Goal: Register for event/course: Sign up to attend an event or enroll in a course

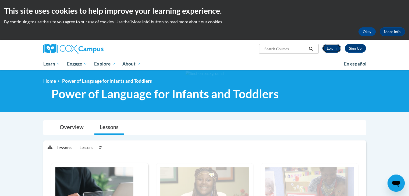
click at [332, 46] on link "Log In" at bounding box center [331, 48] width 19 height 9
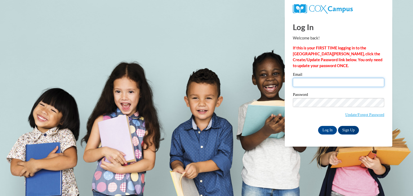
click at [314, 83] on input "Email" at bounding box center [338, 82] width 91 height 9
type input "katelyn.boyuk@rollred.org"
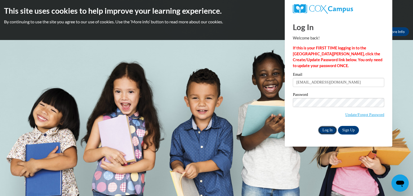
click at [328, 128] on input "Log In" at bounding box center [327, 130] width 19 height 9
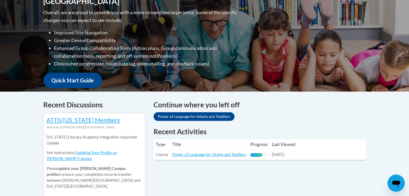
scroll to position [145, 0]
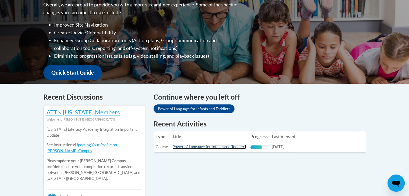
click at [189, 146] on link "Power of Language for Infants and Toddlers" at bounding box center [209, 147] width 74 height 5
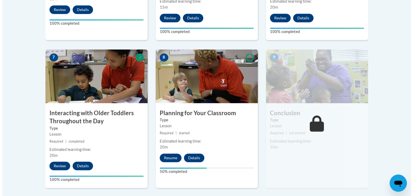
scroll to position [428, 0]
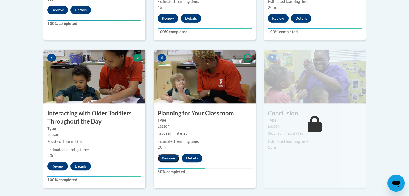
click at [161, 154] on button "Resume" at bounding box center [169, 158] width 22 height 9
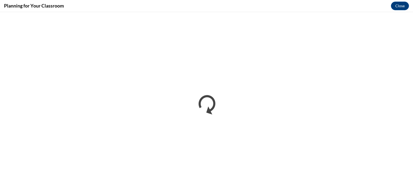
scroll to position [0, 0]
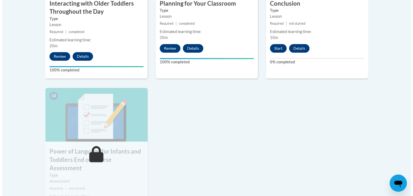
scroll to position [539, 0]
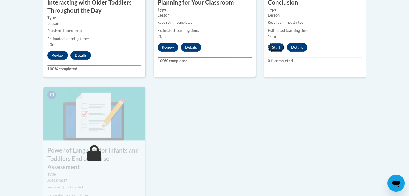
click at [273, 43] on button "Start" at bounding box center [276, 47] width 17 height 9
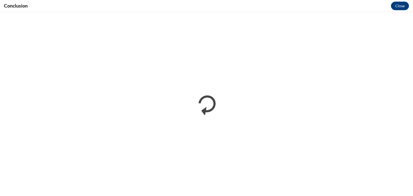
scroll to position [0, 0]
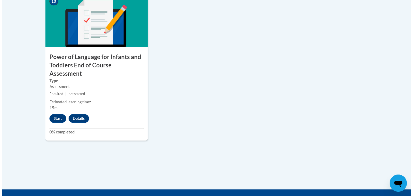
scroll to position [647, 0]
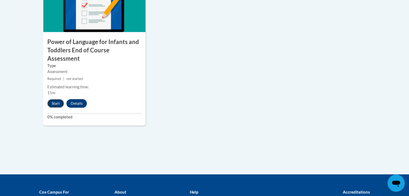
click at [53, 99] on button "Start" at bounding box center [55, 103] width 17 height 9
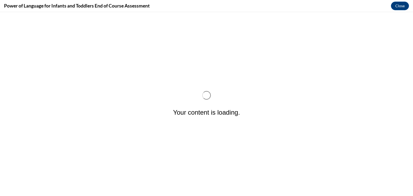
scroll to position [0, 0]
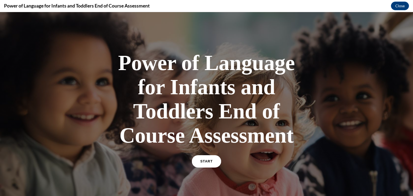
click at [197, 162] on link "START" at bounding box center [206, 161] width 29 height 12
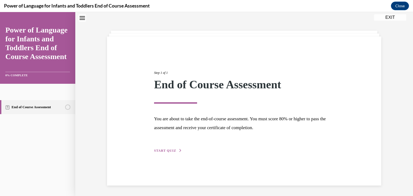
scroll to position [17, 0]
click at [171, 152] on span "START QUIZ" at bounding box center [165, 151] width 22 height 4
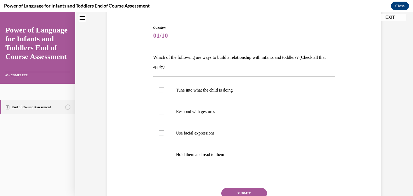
scroll to position [50, 0]
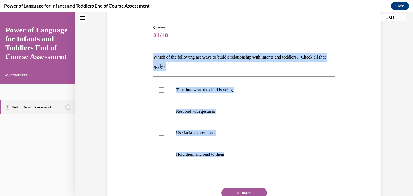
drag, startPoint x: 149, startPoint y: 52, endPoint x: 240, endPoint y: 165, distance: 145.5
click at [240, 165] on div "Question 01/10 Which of the following are ways to build a relationship with inf…" at bounding box center [244, 120] width 277 height 223
copy div "Which of the following are ways to build a relationship with infants and toddle…"
click at [161, 90] on div at bounding box center [161, 89] width 5 height 5
click at [161, 90] on input "Tune into what the child is doing" at bounding box center [161, 89] width 5 height 5
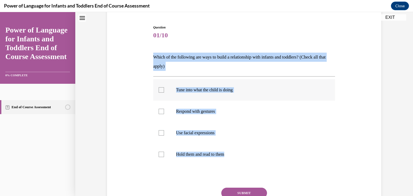
checkbox input "true"
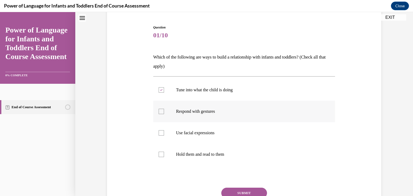
click at [161, 111] on div at bounding box center [161, 111] width 5 height 5
click at [161, 111] on input "Respond with gestures" at bounding box center [161, 111] width 5 height 5
checkbox input "true"
click at [161, 132] on div at bounding box center [161, 132] width 5 height 5
click at [161, 132] on input "Use facial expressions" at bounding box center [161, 132] width 5 height 5
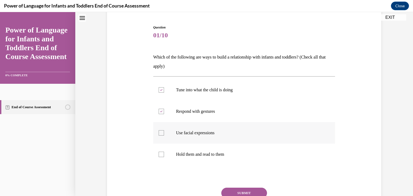
checkbox input "true"
click at [160, 151] on label "Hold them and read to them" at bounding box center [244, 155] width 182 height 22
click at [160, 152] on input "Hold them and read to them" at bounding box center [161, 154] width 5 height 5
checkbox input "true"
click at [242, 192] on button "SUBMIT" at bounding box center [244, 193] width 46 height 11
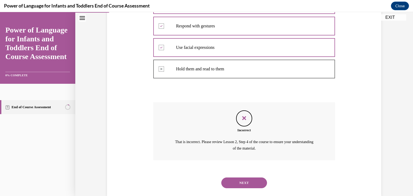
scroll to position [146, 0]
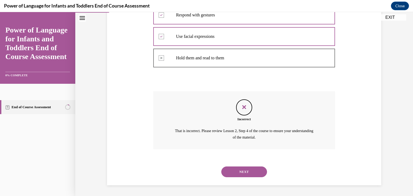
click at [235, 170] on button "NEXT" at bounding box center [244, 172] width 46 height 11
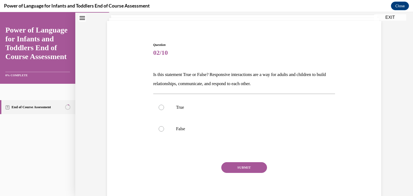
scroll to position [32, 0]
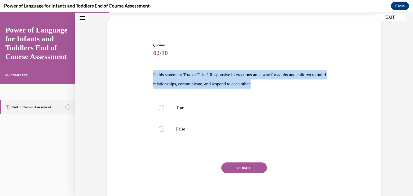
drag, startPoint x: 151, startPoint y: 71, endPoint x: 294, endPoint y: 81, distance: 143.6
click at [294, 81] on div "Question 02/10 Is this statement True or False? Responsive interactions are a w…" at bounding box center [244, 121] width 185 height 172
click at [246, 76] on p "Is this statement True or False? Responsive interactions are a way for adults a…" at bounding box center [244, 79] width 182 height 18
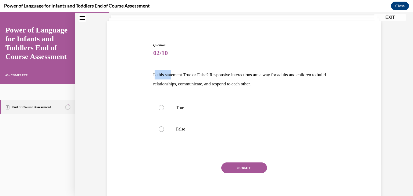
drag, startPoint x: 153, startPoint y: 72, endPoint x: 171, endPoint y: 76, distance: 19.2
click at [171, 76] on p "Is this statement True or False? Responsive interactions are a way for adults a…" at bounding box center [244, 79] width 182 height 18
click at [133, 76] on div "Question 02/10 Is this statement True or False? Responsive interactions are a w…" at bounding box center [244, 117] width 277 height 180
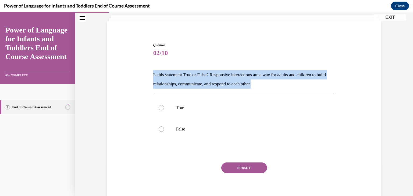
drag, startPoint x: 148, startPoint y: 75, endPoint x: 274, endPoint y: 86, distance: 126.5
click at [274, 86] on div "Question 02/10 Is this statement True or False? Responsive interactions are a w…" at bounding box center [244, 117] width 277 height 180
copy p "Is this statement True or False? Responsive interactions are a way for adults a…"
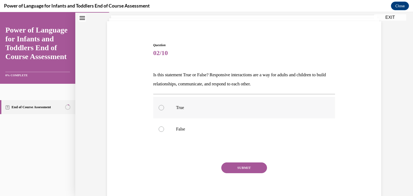
click at [159, 108] on div at bounding box center [161, 107] width 5 height 5
click at [159, 108] on input "True" at bounding box center [161, 107] width 5 height 5
radio input "true"
click at [246, 167] on button "SUBMIT" at bounding box center [244, 168] width 46 height 11
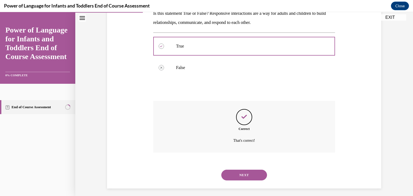
scroll to position [97, 0]
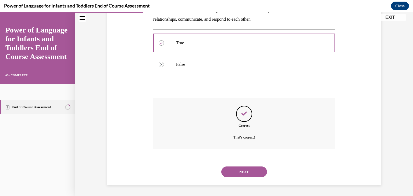
click at [246, 174] on button "NEXT" at bounding box center [244, 172] width 46 height 11
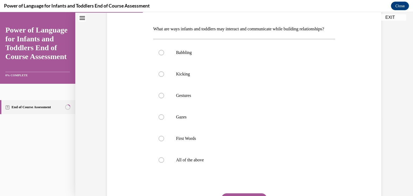
scroll to position [72, 0]
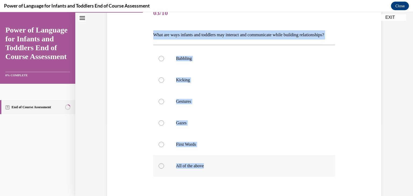
drag, startPoint x: 145, startPoint y: 34, endPoint x: 220, endPoint y: 181, distance: 164.7
click at [220, 181] on div "Question 03/10 What are ways infants and toddlers may interact and communicate …" at bounding box center [244, 115] width 277 height 257
copy div "What are ways infants and toddlers may interact and communicate while building …"
click at [159, 177] on label "All of the above" at bounding box center [244, 166] width 182 height 22
click at [159, 169] on input "All of the above" at bounding box center [161, 165] width 5 height 5
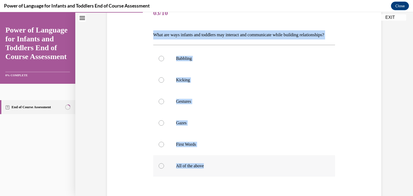
radio input "true"
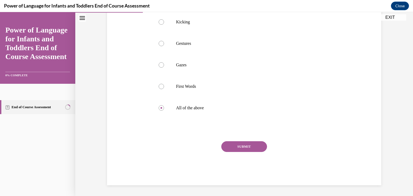
click at [238, 151] on button "SUBMIT" at bounding box center [244, 146] width 46 height 11
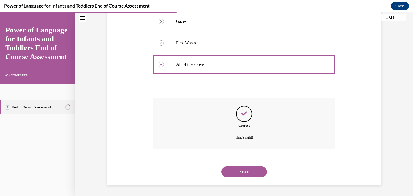
scroll to position [183, 0]
click at [236, 176] on button "NEXT" at bounding box center [244, 172] width 46 height 11
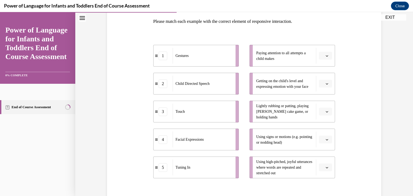
scroll to position [85, 0]
click at [322, 82] on button "button" at bounding box center [325, 84] width 13 height 8
click at [322, 137] on span "4" at bounding box center [321, 139] width 2 height 4
click at [326, 110] on span "button" at bounding box center [327, 112] width 4 height 4
drag, startPoint x: 323, startPoint y: 151, endPoint x: 321, endPoint y: 154, distance: 3.3
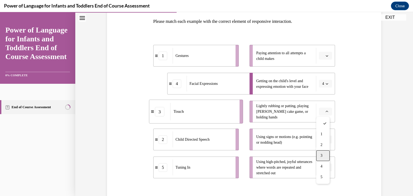
click at [321, 154] on span "3" at bounding box center [321, 156] width 2 height 4
click at [322, 139] on span "Please select an option" at bounding box center [323, 139] width 2 height 5
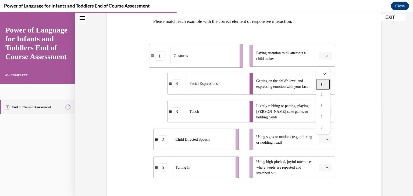
click at [323, 84] on div "1" at bounding box center [322, 84] width 13 height 11
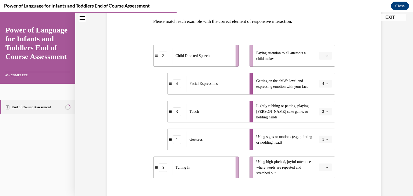
click at [323, 170] on button "button" at bounding box center [325, 168] width 13 height 8
click at [322, 123] on span "2" at bounding box center [321, 123] width 2 height 4
click at [319, 53] on button "button" at bounding box center [325, 56] width 13 height 8
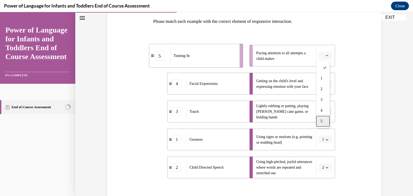
click at [323, 119] on div "5" at bounding box center [322, 121] width 13 height 11
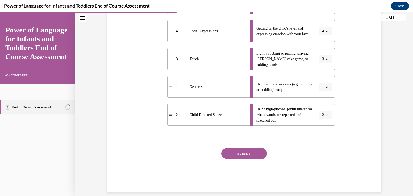
scroll to position [145, 0]
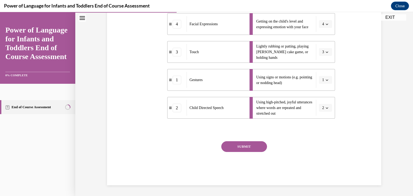
click at [253, 150] on button "SUBMIT" at bounding box center [244, 146] width 46 height 11
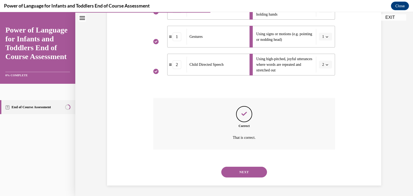
scroll to position [189, 0]
click at [249, 171] on button "NEXT" at bounding box center [244, 172] width 46 height 11
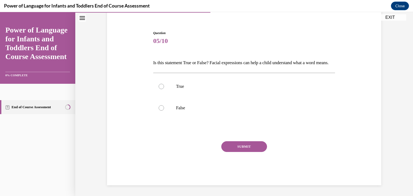
scroll to position [53, 0]
click at [160, 86] on div at bounding box center [161, 86] width 5 height 5
click at [160, 86] on input "True" at bounding box center [161, 86] width 5 height 5
radio input "true"
click at [226, 143] on button "SUBMIT" at bounding box center [244, 146] width 46 height 11
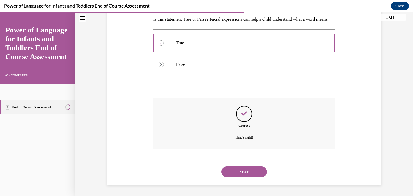
scroll to position [97, 0]
click at [231, 169] on button "NEXT" at bounding box center [244, 172] width 46 height 11
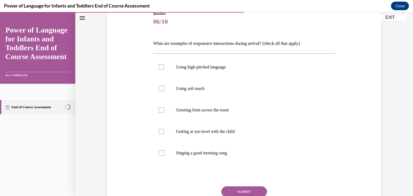
scroll to position [63, 0]
click at [159, 91] on div at bounding box center [161, 89] width 5 height 5
click at [159, 91] on input "Using soft touch" at bounding box center [161, 89] width 5 height 5
checkbox input "true"
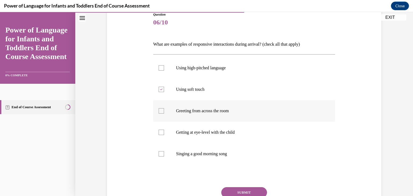
click at [158, 108] on label "Greeting from across the room" at bounding box center [244, 111] width 182 height 22
click at [159, 108] on input "Greeting from across the room" at bounding box center [161, 110] width 5 height 5
checkbox input "true"
click at [159, 130] on div at bounding box center [161, 132] width 5 height 5
click at [159, 130] on input "Getting at eye-level with the child" at bounding box center [161, 132] width 5 height 5
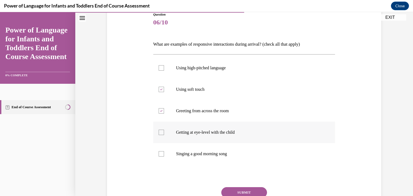
checkbox input "true"
click at [159, 151] on div at bounding box center [161, 153] width 5 height 5
click at [159, 151] on input "Singing a good morning song" at bounding box center [161, 153] width 5 height 5
checkbox input "true"
click at [159, 90] on div at bounding box center [161, 89] width 5 height 5
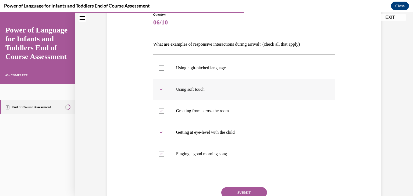
click at [159, 90] on input "Using soft touch" at bounding box center [161, 89] width 5 height 5
checkbox input "false"
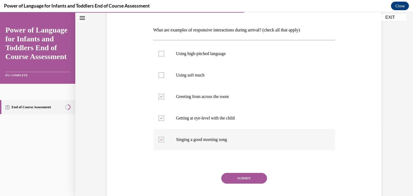
scroll to position [79, 0]
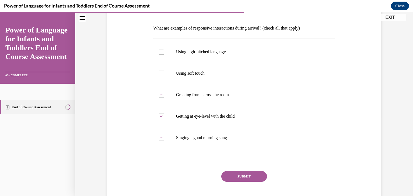
click at [230, 174] on button "SUBMIT" at bounding box center [244, 176] width 46 height 11
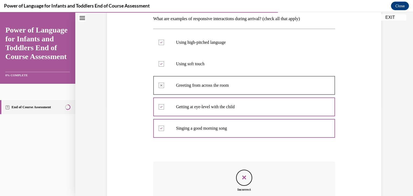
scroll to position [158, 0]
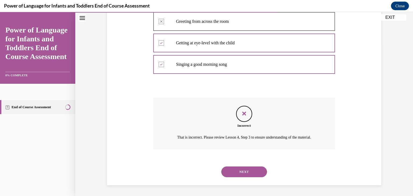
click at [245, 170] on button "NEXT" at bounding box center [244, 172] width 46 height 11
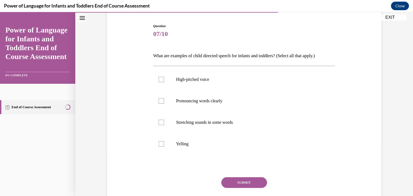
scroll to position [36, 0]
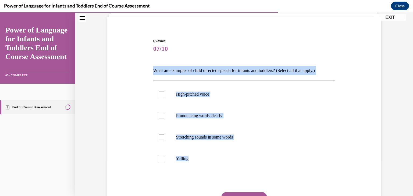
drag, startPoint x: 197, startPoint y: 160, endPoint x: 146, endPoint y: 65, distance: 108.2
click at [146, 65] on div "Question 07/10 What are examples of child directed speech for infants and toddl…" at bounding box center [244, 129] width 277 height 214
copy div "What are examples of child directed speech for infants and toddlers? (Select al…"
click at [160, 138] on div at bounding box center [161, 137] width 5 height 5
click at [160, 138] on input "Stretching sounds in some words" at bounding box center [161, 137] width 5 height 5
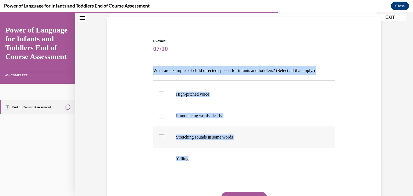
checkbox input "true"
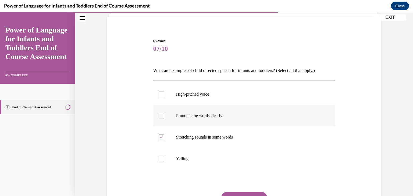
click at [159, 115] on div at bounding box center [161, 115] width 5 height 5
click at [159, 115] on input "Pronouncing words clearly" at bounding box center [161, 115] width 5 height 5
checkbox input "true"
click at [155, 97] on label "High-pitched voice" at bounding box center [244, 95] width 182 height 22
click at [159, 97] on input "High-pitched voice" at bounding box center [161, 94] width 5 height 5
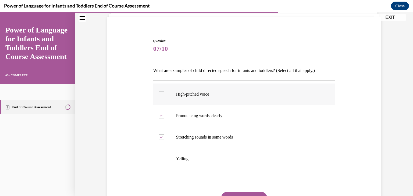
checkbox input "true"
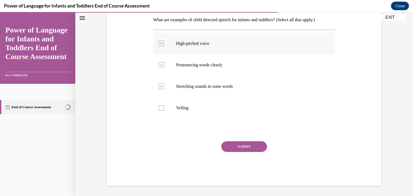
scroll to position [86, 0]
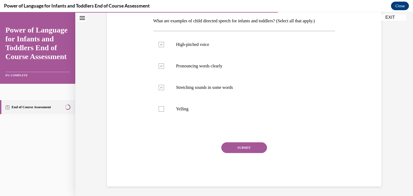
click at [227, 142] on div "Question 07/10 What are examples of child directed speech for infants and toddl…" at bounding box center [244, 88] width 182 height 198
click at [233, 146] on button "SUBMIT" at bounding box center [244, 147] width 46 height 11
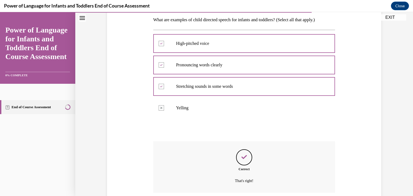
scroll to position [130, 0]
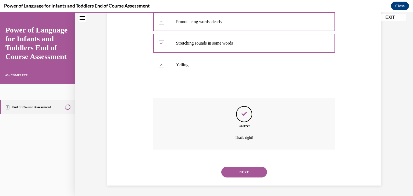
click at [241, 172] on button "NEXT" at bounding box center [244, 172] width 46 height 11
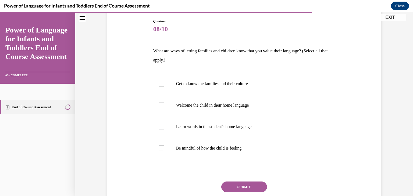
scroll to position [48, 0]
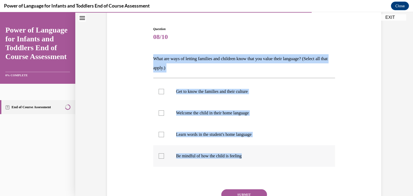
drag, startPoint x: 144, startPoint y: 59, endPoint x: 243, endPoint y: 165, distance: 145.1
click at [243, 165] on div "Question 08/10 What are ways of letting families and children know that you val…" at bounding box center [244, 121] width 277 height 223
copy div "What are ways of letting families and children know that you value their langua…"
click at [161, 135] on div at bounding box center [161, 134] width 5 height 5
click at [161, 135] on input "Learn words in the student's home language" at bounding box center [161, 134] width 5 height 5
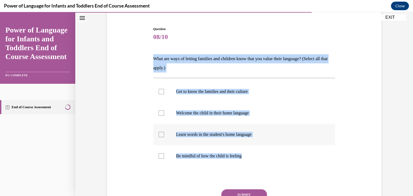
checkbox input "true"
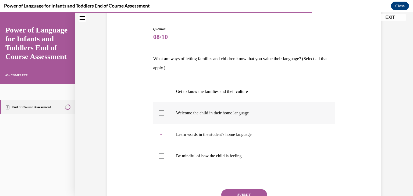
click at [160, 114] on div at bounding box center [161, 112] width 5 height 5
click at [160, 114] on input "Welcome the child in their home language" at bounding box center [161, 112] width 5 height 5
checkbox input "true"
click at [161, 90] on div at bounding box center [161, 91] width 5 height 5
click at [161, 90] on input "Get to know the families and their culture" at bounding box center [161, 91] width 5 height 5
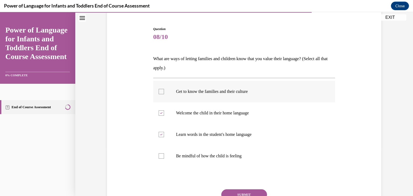
checkbox input "true"
click at [237, 194] on button "SUBMIT" at bounding box center [244, 194] width 46 height 11
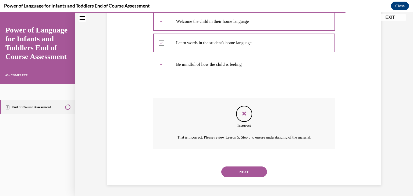
scroll to position [146, 0]
click at [241, 167] on button "NEXT" at bounding box center [244, 172] width 46 height 11
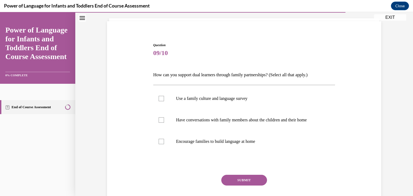
scroll to position [29, 0]
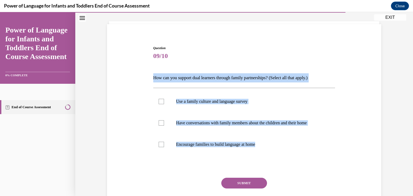
drag, startPoint x: 266, startPoint y: 142, endPoint x: 143, endPoint y: 72, distance: 141.6
click at [143, 72] on div "Question 09/10 How can you support dual learners through family partnerships? (…" at bounding box center [244, 126] width 277 height 192
click at [175, 95] on label "Use a family culture and language survey" at bounding box center [244, 102] width 182 height 22
click at [164, 99] on input "Use a family culture and language survey" at bounding box center [161, 101] width 5 height 5
checkbox input "true"
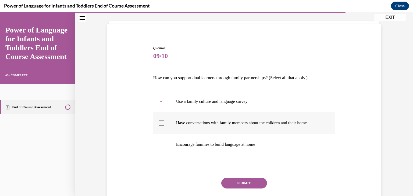
click at [153, 121] on label "Have conversations with family members about the children and their home" at bounding box center [244, 123] width 182 height 22
click at [159, 121] on input "Have conversations with family members about the children and their home" at bounding box center [161, 122] width 5 height 5
checkbox input "true"
click at [160, 143] on div at bounding box center [161, 144] width 5 height 5
click at [160, 143] on input "Encourage families to build language at home" at bounding box center [161, 144] width 5 height 5
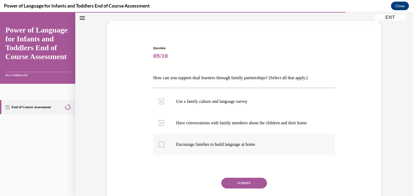
checkbox input "true"
click at [231, 183] on button "SUBMIT" at bounding box center [244, 183] width 46 height 11
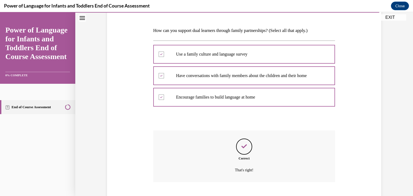
scroll to position [109, 0]
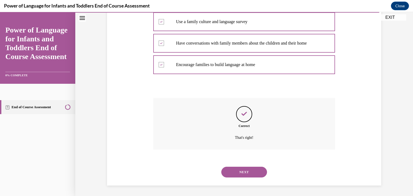
click at [232, 176] on button "NEXT" at bounding box center [244, 172] width 46 height 11
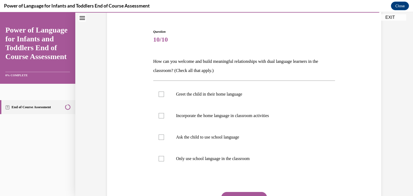
scroll to position [44, 0]
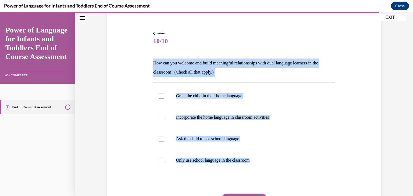
drag, startPoint x: 271, startPoint y: 166, endPoint x: 149, endPoint y: 56, distance: 164.0
click at [149, 56] on div "Question 10/10 How can you welcome and build meaningful relationships with dual…" at bounding box center [244, 126] width 277 height 223
copy div "How can you welcome and build meaningful relationships with dual language learn…"
click at [161, 141] on div at bounding box center [161, 138] width 5 height 5
click at [161, 141] on input "Ask the child to use school language" at bounding box center [161, 138] width 5 height 5
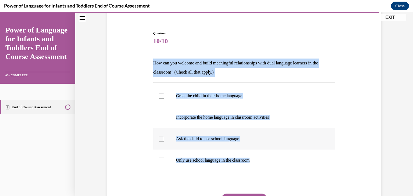
checkbox input "true"
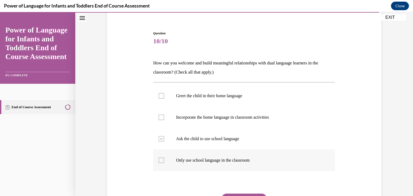
click at [160, 159] on div at bounding box center [161, 160] width 5 height 5
click at [160, 159] on input "Only use school language in the classroom" at bounding box center [161, 160] width 5 height 5
click at [160, 160] on icon at bounding box center [161, 161] width 2 height 2
click at [160, 159] on input "Only use school language in the classroom" at bounding box center [161, 160] width 5 height 5
checkbox input "false"
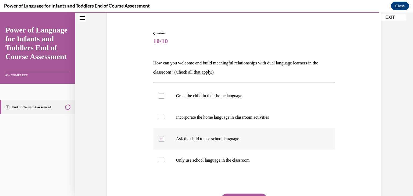
click at [160, 138] on icon at bounding box center [161, 139] width 2 height 2
click at [160, 138] on input "Ask the child to use school language" at bounding box center [161, 138] width 5 height 5
checkbox input "false"
click at [161, 118] on div at bounding box center [161, 117] width 5 height 5
click at [161, 118] on input "Incorporate the home language in classroom activities" at bounding box center [161, 117] width 5 height 5
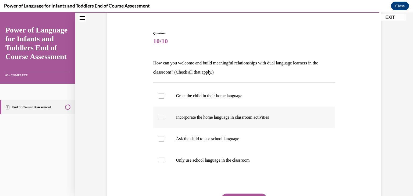
checkbox input "true"
click at [160, 95] on div at bounding box center [161, 95] width 5 height 5
click at [160, 95] on input "Greet the child in their home language" at bounding box center [161, 95] width 5 height 5
checkbox input "true"
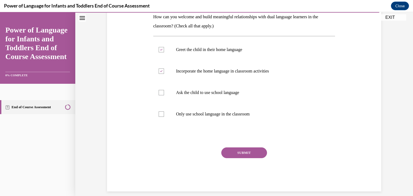
click at [249, 154] on button "SUBMIT" at bounding box center [244, 153] width 46 height 11
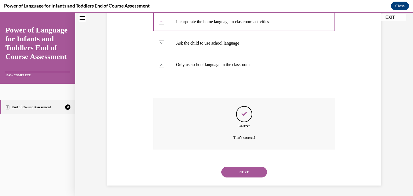
scroll to position [140, 0]
click at [252, 172] on button "NEXT" at bounding box center [244, 172] width 46 height 11
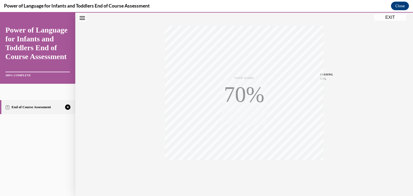
scroll to position [91, 0]
click at [244, 164] on icon "button" at bounding box center [244, 163] width 19 height 6
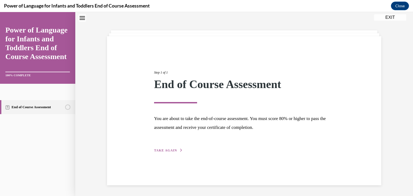
scroll to position [17, 0]
click at [165, 148] on button "TAKE AGAIN" at bounding box center [168, 150] width 29 height 5
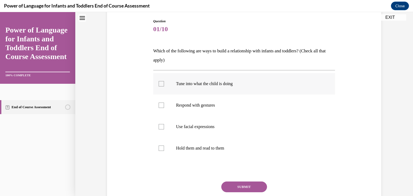
scroll to position [61, 0]
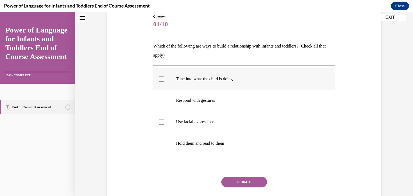
click at [198, 84] on label "Tune into what the child is doing" at bounding box center [244, 79] width 182 height 22
click at [164, 82] on input "Tune into what the child is doing" at bounding box center [161, 78] width 5 height 5
checkbox input "true"
click at [193, 98] on p "Respond with gestures" at bounding box center [249, 100] width 146 height 5
click at [164, 98] on input "Respond with gestures" at bounding box center [161, 100] width 5 height 5
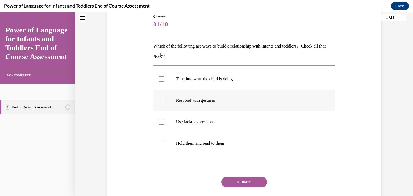
checkbox input "true"
click at [191, 121] on p "Use facial expressions" at bounding box center [249, 121] width 146 height 5
click at [164, 121] on input "Use facial expressions" at bounding box center [161, 121] width 5 height 5
checkbox input "true"
click at [200, 146] on label "Hold them and read to them" at bounding box center [244, 144] width 182 height 22
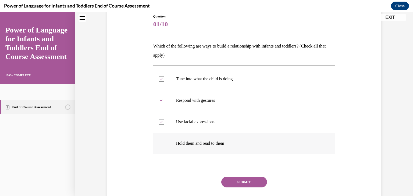
click at [164, 146] on input "Hold them and read to them" at bounding box center [161, 143] width 5 height 5
checkbox input "true"
click at [240, 180] on button "SUBMIT" at bounding box center [244, 182] width 46 height 11
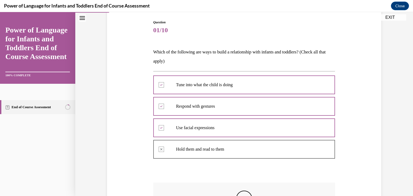
scroll to position [146, 0]
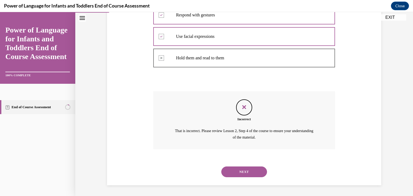
click at [245, 172] on button "NEXT" at bounding box center [244, 172] width 46 height 11
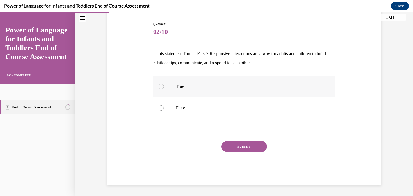
click at [171, 88] on label "True" at bounding box center [244, 87] width 182 height 22
click at [164, 88] on input "True" at bounding box center [161, 86] width 5 height 5
radio input "true"
click at [235, 144] on button "SUBMIT" at bounding box center [244, 146] width 46 height 11
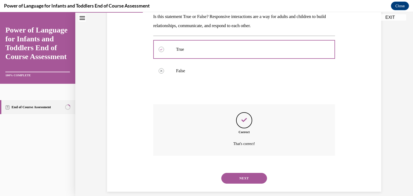
scroll to position [97, 0]
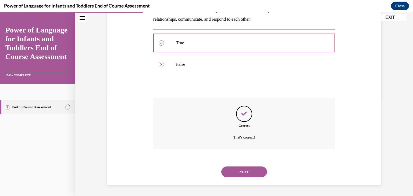
click at [243, 170] on button "NEXT" at bounding box center [244, 172] width 46 height 11
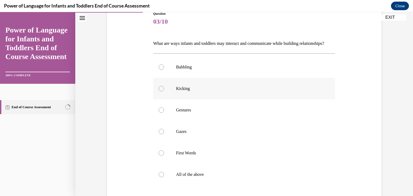
scroll to position [63, 0]
click at [171, 76] on label "Babbling" at bounding box center [244, 67] width 182 height 22
click at [164, 70] on input "Babbling" at bounding box center [161, 67] width 5 height 5
radio input "true"
click at [172, 93] on label "Kicking" at bounding box center [244, 89] width 182 height 22
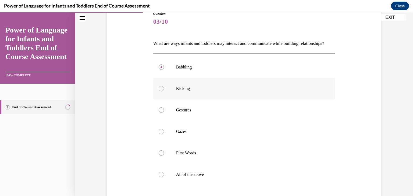
click at [164, 91] on input "Kicking" at bounding box center [161, 88] width 5 height 5
radio input "true"
click at [177, 116] on label "Gestures" at bounding box center [244, 110] width 182 height 22
click at [164, 113] on input "Gestures" at bounding box center [161, 110] width 5 height 5
radio input "true"
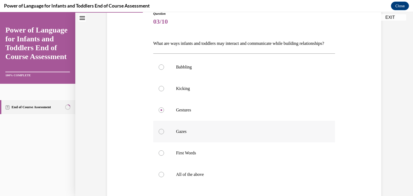
click at [187, 142] on label "Gazes" at bounding box center [244, 132] width 182 height 22
click at [164, 134] on input "Gazes" at bounding box center [161, 131] width 5 height 5
radio input "true"
click at [161, 177] on div at bounding box center [161, 174] width 5 height 5
click at [161, 177] on input "All of the above" at bounding box center [161, 174] width 5 height 5
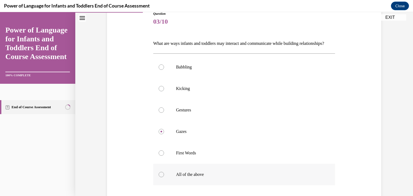
radio input "true"
click at [161, 177] on div at bounding box center [161, 174] width 5 height 5
click at [161, 177] on input "All of the above" at bounding box center [161, 174] width 5 height 5
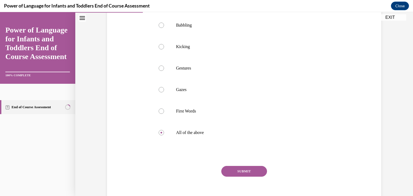
click at [229, 177] on button "SUBMIT" at bounding box center [244, 171] width 46 height 11
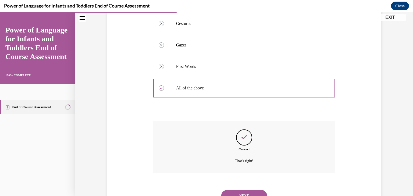
scroll to position [183, 0]
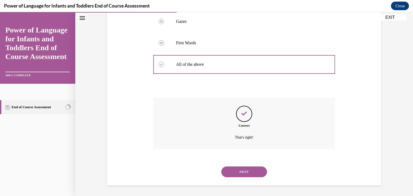
click at [236, 171] on button "NEXT" at bounding box center [244, 172] width 46 height 11
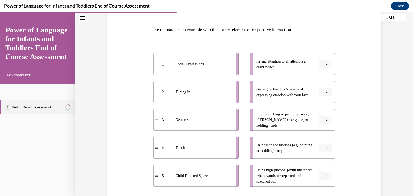
scroll to position [77, 0]
click at [323, 60] on button "button" at bounding box center [325, 64] width 13 height 8
click at [328, 129] on div "5" at bounding box center [322, 129] width 13 height 11
click at [324, 94] on button "button" at bounding box center [325, 92] width 13 height 8
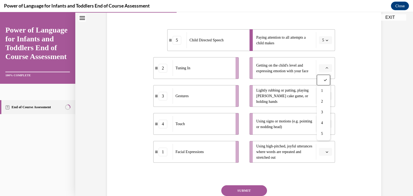
scroll to position [101, 0]
click at [323, 92] on span "1" at bounding box center [322, 91] width 2 height 4
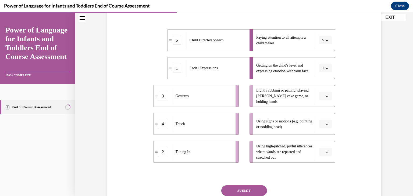
click at [323, 96] on button "button" at bounding box center [325, 96] width 13 height 8
click at [325, 149] on div "4" at bounding box center [322, 151] width 13 height 11
click at [325, 151] on icon "button" at bounding box center [326, 152] width 3 height 3
click at [320, 98] on span "1" at bounding box center [321, 97] width 2 height 4
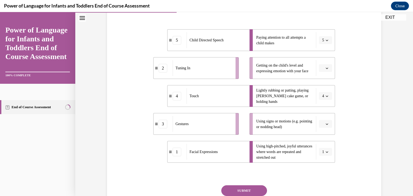
click at [326, 151] on icon "button" at bounding box center [326, 152] width 3 height 3
click at [321, 139] on span "5" at bounding box center [320, 140] width 2 height 4
click at [325, 127] on button "button" at bounding box center [325, 124] width 13 height 8
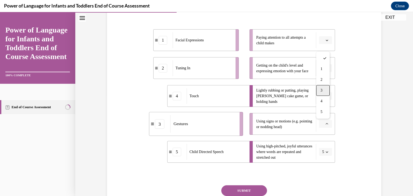
click at [320, 93] on div "3" at bounding box center [322, 90] width 13 height 11
click at [322, 39] on span "Please select an option" at bounding box center [323, 40] width 2 height 5
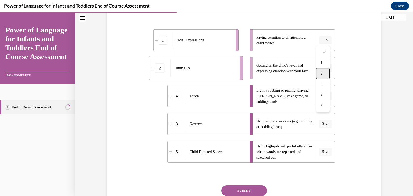
click at [322, 71] on div "2" at bounding box center [322, 73] width 13 height 11
click at [322, 70] on span "Please select an option" at bounding box center [323, 68] width 2 height 5
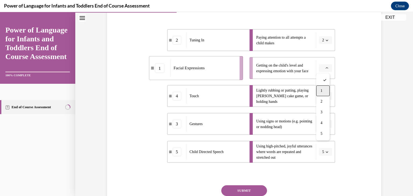
click at [321, 89] on span "1" at bounding box center [321, 91] width 2 height 4
click at [239, 189] on button "SUBMIT" at bounding box center [244, 190] width 46 height 11
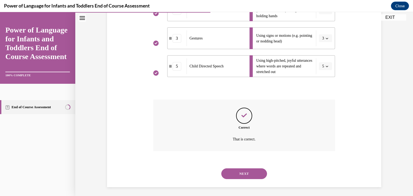
scroll to position [189, 0]
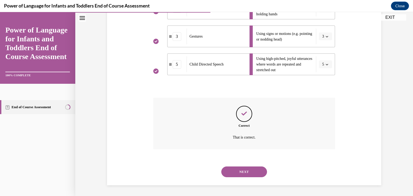
click at [245, 172] on button "NEXT" at bounding box center [244, 172] width 46 height 11
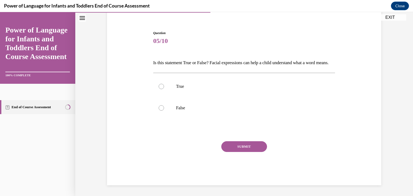
scroll to position [53, 0]
click at [158, 89] on label "True" at bounding box center [244, 87] width 182 height 22
click at [159, 89] on input "True" at bounding box center [161, 86] width 5 height 5
radio input "true"
click at [234, 148] on button "SUBMIT" at bounding box center [244, 146] width 46 height 11
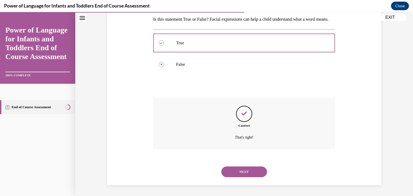
scroll to position [97, 0]
click at [244, 171] on button "NEXT" at bounding box center [244, 172] width 46 height 11
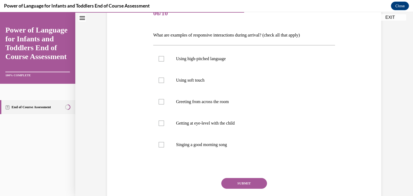
scroll to position [71, 0]
click at [224, 127] on label "Getting at eye-level with the child" at bounding box center [244, 124] width 182 height 22
click at [164, 127] on input "Getting at eye-level with the child" at bounding box center [161, 123] width 5 height 5
checkbox input "true"
click at [219, 144] on p "Singing a good morning song" at bounding box center [249, 145] width 146 height 5
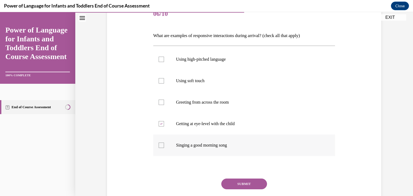
click at [164, 144] on input "Singing a good morning song" at bounding box center [161, 145] width 5 height 5
checkbox input "true"
click at [239, 181] on button "SUBMIT" at bounding box center [244, 184] width 46 height 11
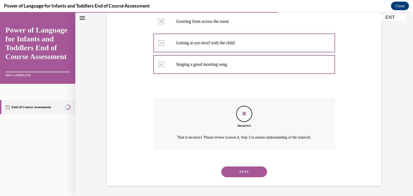
scroll to position [158, 0]
click at [236, 170] on button "NEXT" at bounding box center [244, 172] width 46 height 11
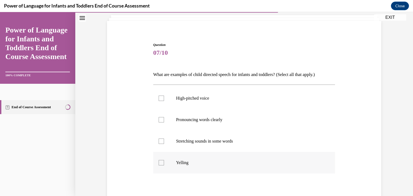
scroll to position [33, 0]
click at [159, 144] on label "Stretching sounds in some words" at bounding box center [244, 141] width 182 height 22
click at [159, 144] on input "Stretching sounds in some words" at bounding box center [161, 140] width 5 height 5
checkbox input "true"
click at [159, 118] on div at bounding box center [161, 119] width 5 height 5
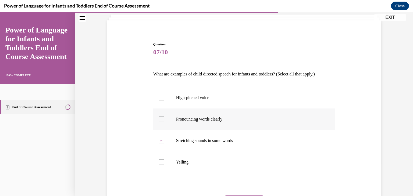
click at [159, 118] on input "Pronouncing words clearly" at bounding box center [161, 119] width 5 height 5
checkbox input "true"
click at [156, 100] on label "High-pitched voice" at bounding box center [244, 98] width 182 height 22
click at [159, 100] on input "High-pitched voice" at bounding box center [161, 97] width 5 height 5
checkbox input "true"
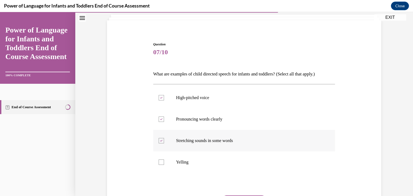
scroll to position [87, 0]
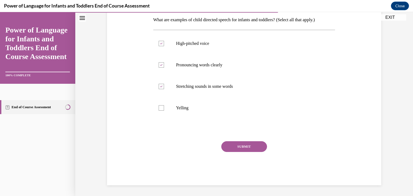
click at [228, 148] on button "SUBMIT" at bounding box center [244, 146] width 46 height 11
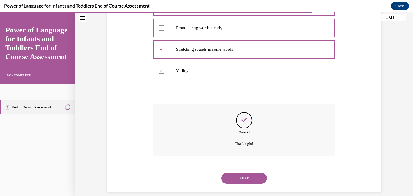
scroll to position [130, 0]
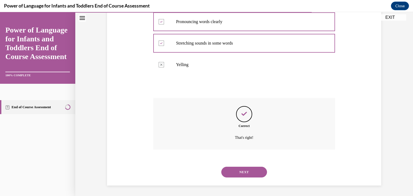
click at [248, 174] on button "NEXT" at bounding box center [244, 172] width 46 height 11
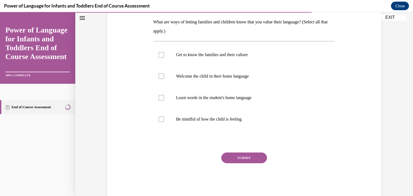
scroll to position [90, 0]
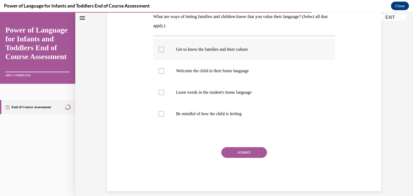
click at [161, 47] on div at bounding box center [161, 49] width 5 height 5
click at [161, 47] on input "Get to know the families and their culture" at bounding box center [161, 49] width 5 height 5
checkbox input "true"
click at [160, 71] on div at bounding box center [161, 70] width 5 height 5
click at [160, 71] on input "Welcome the child in their home language" at bounding box center [161, 70] width 5 height 5
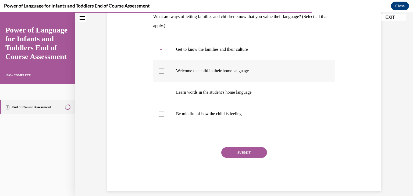
checkbox input "true"
click at [251, 153] on button "SUBMIT" at bounding box center [244, 152] width 46 height 11
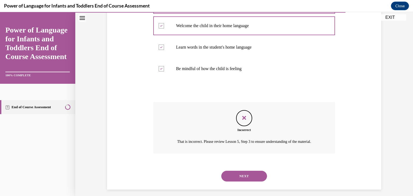
scroll to position [146, 0]
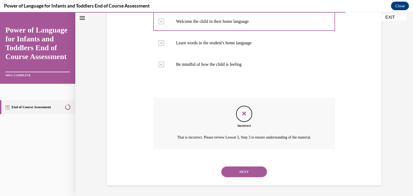
click at [245, 171] on button "NEXT" at bounding box center [244, 172] width 46 height 11
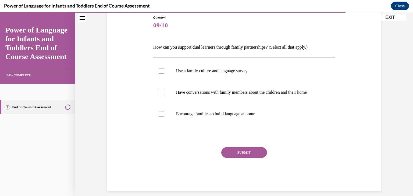
click at [232, 150] on button "SUBMIT" at bounding box center [244, 152] width 46 height 11
click at [157, 65] on label "Use a family culture and language survey" at bounding box center [244, 71] width 182 height 22
click at [159, 68] on input "Use a family culture and language survey" at bounding box center [161, 70] width 5 height 5
checkbox input "true"
click at [159, 89] on label "Have conversations with family members about the children and their home" at bounding box center [244, 93] width 182 height 22
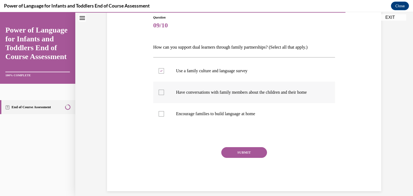
click at [159, 90] on input "Have conversations with family members about the children and their home" at bounding box center [161, 92] width 5 height 5
checkbox input "true"
click at [162, 111] on label "Encourage families to build language at home" at bounding box center [244, 114] width 182 height 22
click at [162, 111] on input "Encourage families to build language at home" at bounding box center [161, 113] width 5 height 5
checkbox input "true"
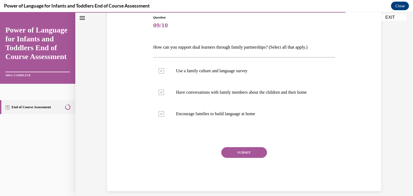
click at [234, 150] on button "SUBMIT" at bounding box center [244, 152] width 46 height 11
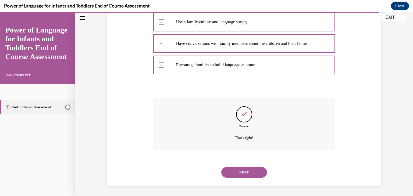
scroll to position [109, 0]
click at [238, 176] on button "NEXT" at bounding box center [244, 172] width 46 height 11
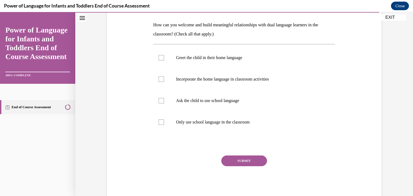
scroll to position [84, 0]
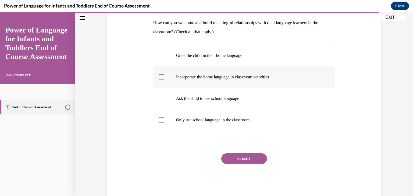
click at [157, 73] on label "Incorporate the home language in classroom activities" at bounding box center [244, 77] width 182 height 22
click at [159, 74] on input "Incorporate the home language in classroom activities" at bounding box center [161, 76] width 5 height 5
checkbox input "true"
click at [155, 54] on label "Greet the child in their home language" at bounding box center [244, 56] width 182 height 22
click at [159, 54] on input "Greet the child in their home language" at bounding box center [161, 55] width 5 height 5
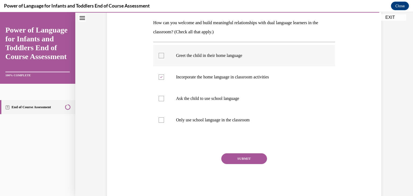
checkbox input "true"
click at [237, 160] on button "SUBMIT" at bounding box center [244, 158] width 46 height 11
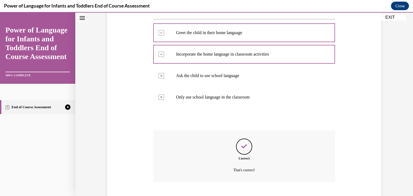
scroll to position [140, 0]
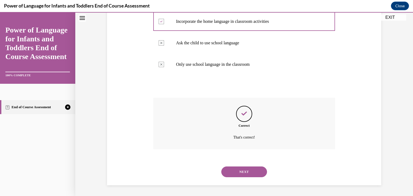
click at [239, 171] on button "NEXT" at bounding box center [244, 172] width 46 height 11
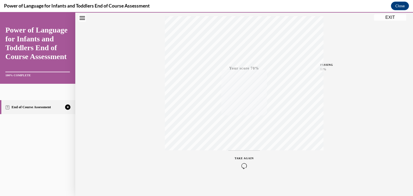
scroll to position [91, 0]
click at [242, 158] on div "TAKE AGAIN" at bounding box center [244, 160] width 19 height 13
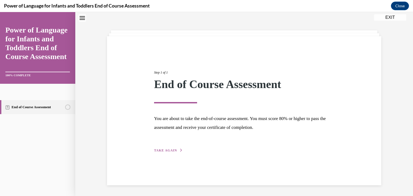
click at [166, 148] on div "Step 1 of 1 End of Course Assessment You are about to take the end-of-course as…" at bounding box center [244, 106] width 188 height 96
click at [169, 151] on span "TAKE AGAIN" at bounding box center [165, 151] width 23 height 4
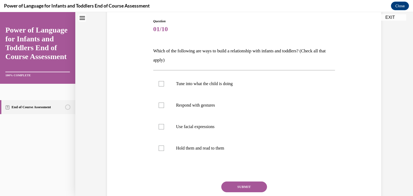
scroll to position [56, 0]
click at [159, 149] on div at bounding box center [161, 148] width 5 height 5
click at [159, 149] on input "Hold them and read to them" at bounding box center [161, 148] width 5 height 5
checkbox input "true"
click at [159, 126] on div at bounding box center [161, 126] width 5 height 5
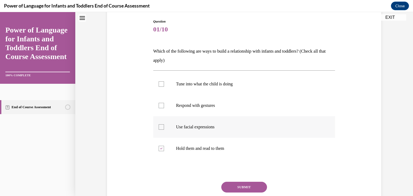
click at [159, 126] on input "Use facial expressions" at bounding box center [161, 126] width 5 height 5
checkbox input "true"
click at [157, 108] on label "Respond with gestures" at bounding box center [244, 106] width 182 height 22
click at [159, 108] on input "Respond with gestures" at bounding box center [161, 105] width 5 height 5
checkbox input "true"
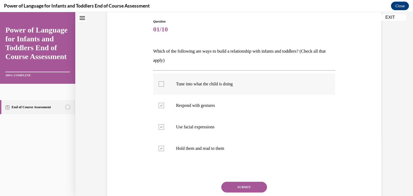
click at [159, 83] on div at bounding box center [161, 83] width 5 height 5
click at [159, 83] on input "Tune into what the child is doing" at bounding box center [161, 83] width 5 height 5
checkbox input "true"
click at [238, 191] on button "SUBMIT" at bounding box center [244, 187] width 46 height 11
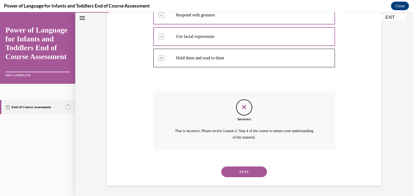
click at [251, 172] on button "NEXT" at bounding box center [244, 172] width 46 height 11
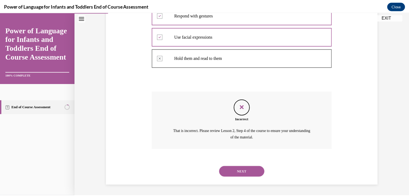
scroll to position [53, 0]
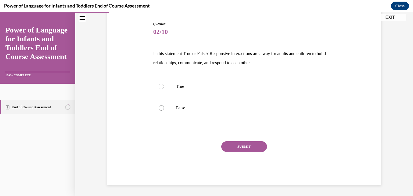
click at [393, 17] on button "EXIT" at bounding box center [390, 17] width 32 height 6
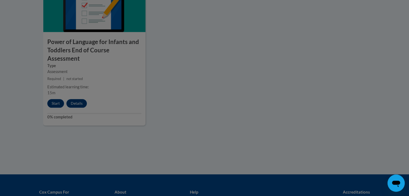
click at [74, 95] on div at bounding box center [204, 98] width 409 height 196
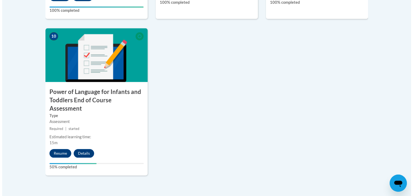
scroll to position [597, 0]
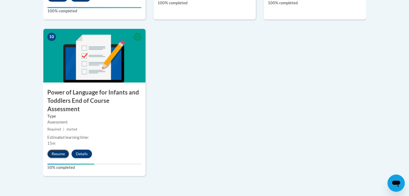
click at [57, 150] on button "Resume" at bounding box center [58, 154] width 22 height 9
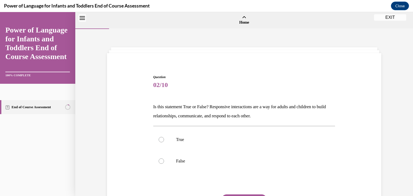
scroll to position [17, 0]
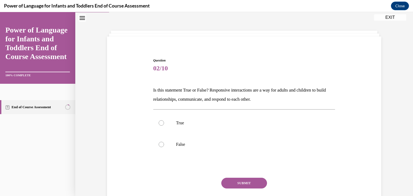
click at [67, 50] on link "Power of Language for Infants and Toddlers End of Course Assessment" at bounding box center [37, 43] width 65 height 35
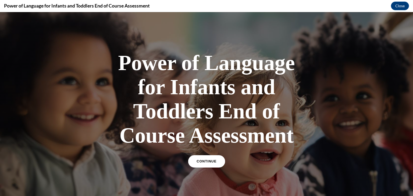
click at [209, 158] on link "CONTINUE" at bounding box center [206, 161] width 37 height 12
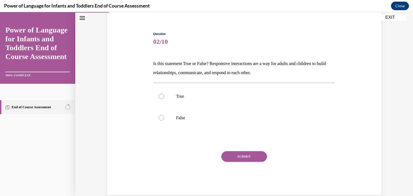
scroll to position [46, 0]
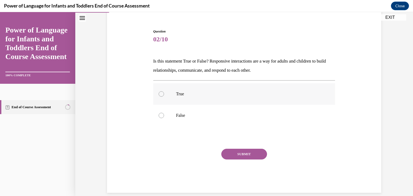
click at [212, 92] on p "True" at bounding box center [249, 93] width 146 height 5
click at [164, 92] on input "True" at bounding box center [161, 93] width 5 height 5
radio input "true"
click at [222, 154] on button "SUBMIT" at bounding box center [244, 154] width 46 height 11
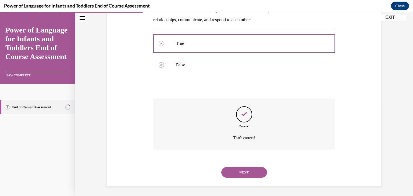
scroll to position [97, 0]
click at [231, 171] on button "NEXT" at bounding box center [244, 172] width 46 height 11
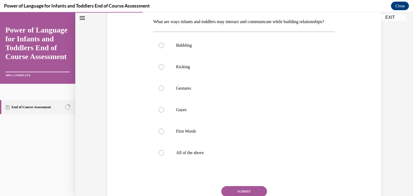
scroll to position [84, 0]
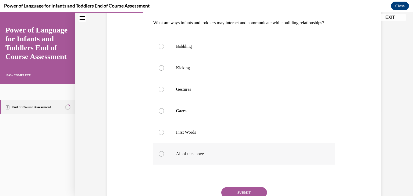
click at [159, 157] on div at bounding box center [161, 153] width 5 height 5
click at [159, 157] on input "All of the above" at bounding box center [161, 153] width 5 height 5
radio input "true"
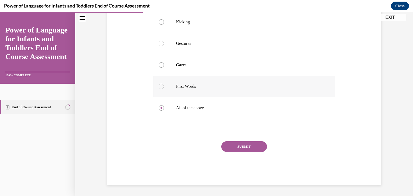
scroll to position [137, 0]
click at [234, 148] on button "SUBMIT" at bounding box center [244, 146] width 46 height 11
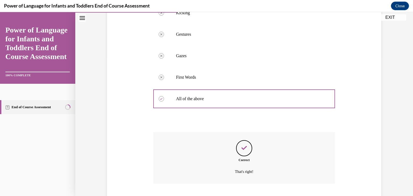
scroll to position [183, 0]
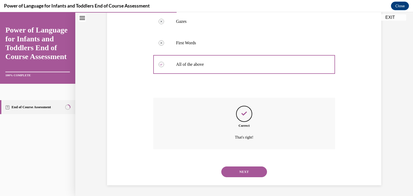
click at [233, 171] on button "NEXT" at bounding box center [244, 172] width 46 height 11
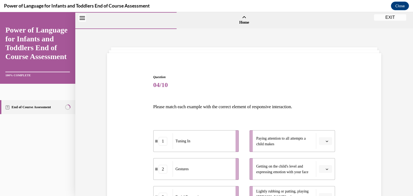
scroll to position [71, 0]
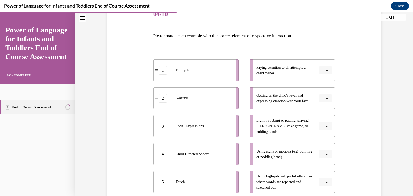
click at [323, 70] on button "button" at bounding box center [325, 70] width 13 height 8
click at [322, 92] on span "1" at bounding box center [321, 93] width 2 height 4
click at [325, 99] on icon "button" at bounding box center [326, 98] width 3 height 3
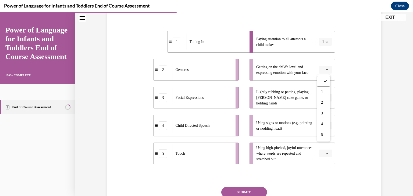
scroll to position [100, 0]
click at [324, 116] on div "3" at bounding box center [323, 113] width 13 height 11
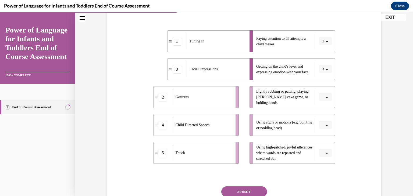
click at [324, 100] on button "button" at bounding box center [325, 97] width 13 height 8
click at [323, 159] on div "5" at bounding box center [322, 162] width 13 height 11
click at [324, 127] on button "button" at bounding box center [325, 125] width 13 height 8
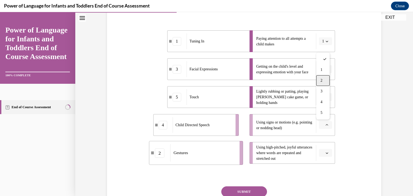
click at [327, 82] on div "2" at bounding box center [322, 80] width 13 height 11
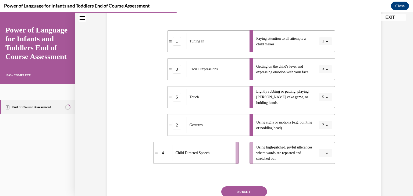
click at [322, 151] on span "Please select an option" at bounding box center [323, 153] width 2 height 5
click at [320, 131] on div "4" at bounding box center [322, 130] width 13 height 11
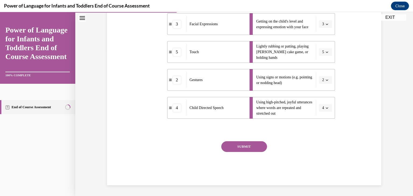
click at [252, 147] on button "SUBMIT" at bounding box center [244, 146] width 46 height 11
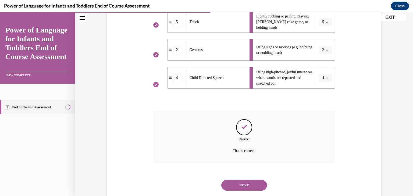
scroll to position [189, 0]
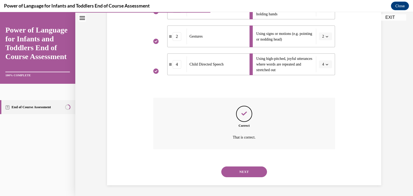
click at [246, 177] on div "NEXT" at bounding box center [244, 172] width 182 height 22
click at [243, 173] on button "NEXT" at bounding box center [244, 172] width 46 height 11
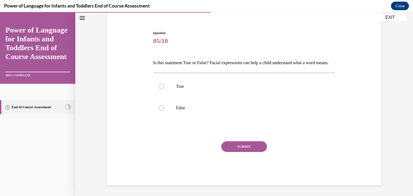
scroll to position [53, 0]
click at [159, 88] on div at bounding box center [161, 86] width 5 height 5
click at [159, 88] on input "True" at bounding box center [161, 86] width 5 height 5
radio input "true"
click at [230, 147] on button "SUBMIT" at bounding box center [244, 146] width 46 height 11
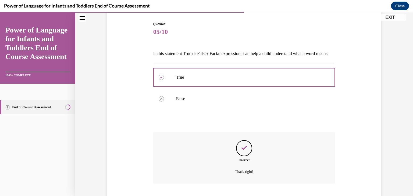
scroll to position [97, 0]
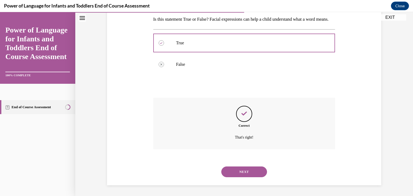
click at [242, 167] on button "NEXT" at bounding box center [244, 172] width 46 height 11
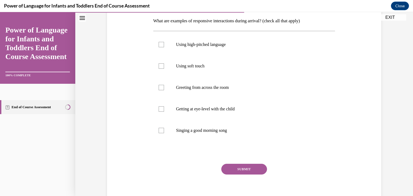
scroll to position [85, 0]
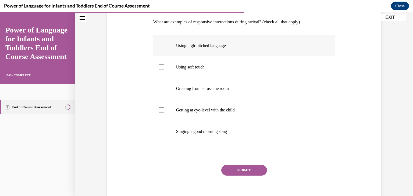
click at [161, 45] on div at bounding box center [161, 45] width 5 height 5
click at [161, 45] on input "Using high-pitched language" at bounding box center [161, 45] width 5 height 5
checkbox input "true"
click at [161, 67] on div at bounding box center [161, 67] width 5 height 5
click at [161, 67] on input "Using soft touch" at bounding box center [161, 67] width 5 height 5
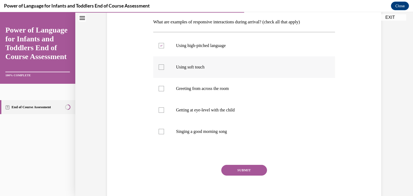
checkbox input "true"
click at [161, 108] on div at bounding box center [161, 110] width 5 height 5
click at [161, 108] on input "Getting at eye-level with the child" at bounding box center [161, 110] width 5 height 5
checkbox input "true"
click at [161, 130] on div at bounding box center [161, 131] width 5 height 5
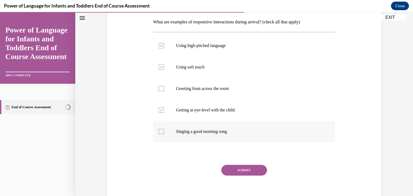
click at [161, 130] on input "Singing a good morning song" at bounding box center [161, 131] width 5 height 5
checkbox input "true"
click at [239, 170] on button "SUBMIT" at bounding box center [244, 170] width 46 height 11
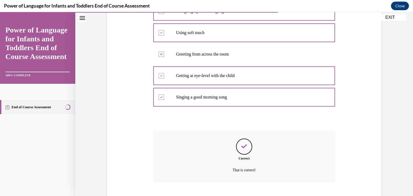
scroll to position [152, 0]
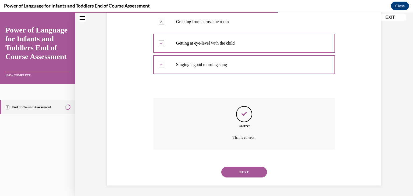
click at [237, 170] on button "NEXT" at bounding box center [244, 172] width 46 height 11
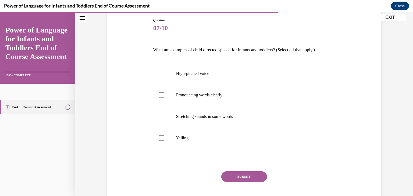
scroll to position [57, 0]
click at [162, 71] on label "High-pitched voice" at bounding box center [244, 74] width 182 height 22
click at [162, 71] on input "High-pitched voice" at bounding box center [161, 73] width 5 height 5
checkbox input "true"
click at [159, 94] on div at bounding box center [161, 94] width 5 height 5
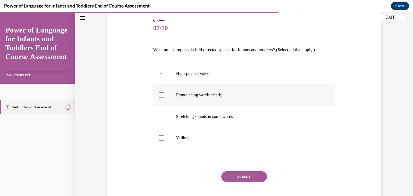
click at [159, 94] on input "Pronouncing words clearly" at bounding box center [161, 94] width 5 height 5
checkbox input "true"
click at [162, 117] on label "Stretching sounds in some words" at bounding box center [244, 117] width 182 height 22
click at [162, 117] on input "Stretching sounds in some words" at bounding box center [161, 116] width 5 height 5
checkbox input "true"
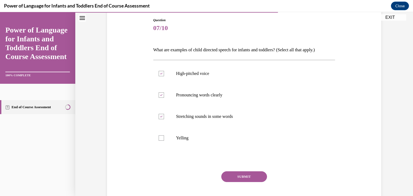
click at [240, 173] on button "SUBMIT" at bounding box center [244, 176] width 46 height 11
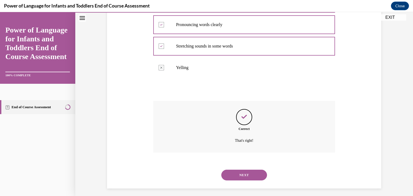
scroll to position [130, 0]
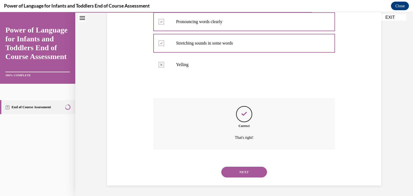
click at [239, 172] on button "NEXT" at bounding box center [244, 172] width 46 height 11
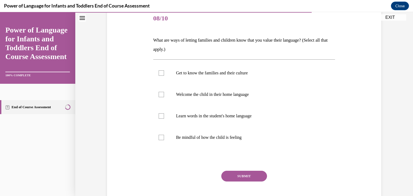
scroll to position [66, 0]
click at [165, 74] on label "Get to know the families and their culture" at bounding box center [244, 74] width 182 height 22
click at [164, 74] on input "Get to know the families and their culture" at bounding box center [161, 73] width 5 height 5
checkbox input "true"
click at [161, 100] on label "Welcome the child in their home language" at bounding box center [244, 95] width 182 height 22
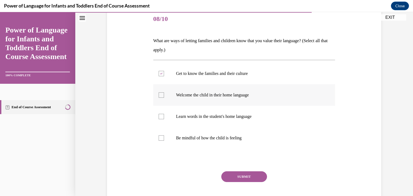
click at [161, 98] on input "Welcome the child in their home language" at bounding box center [161, 94] width 5 height 5
checkbox input "true"
click at [159, 119] on div at bounding box center [161, 116] width 5 height 5
click at [159, 119] on input "Learn words in the student's home language" at bounding box center [161, 116] width 5 height 5
checkbox input "true"
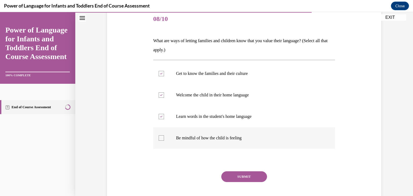
click at [160, 137] on div at bounding box center [161, 137] width 5 height 5
click at [160, 137] on input "Be mindful of how the child is feeling" at bounding box center [161, 137] width 5 height 5
checkbox input "true"
click at [231, 179] on button "SUBMIT" at bounding box center [244, 176] width 46 height 11
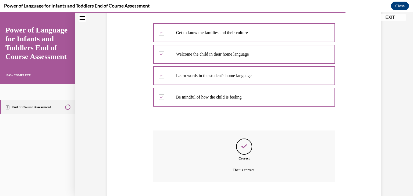
scroll to position [140, 0]
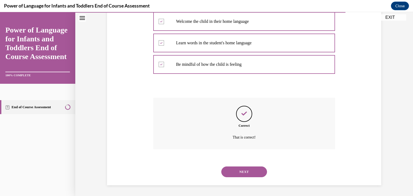
click at [241, 171] on button "NEXT" at bounding box center [244, 172] width 46 height 11
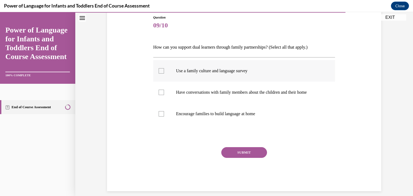
click at [159, 71] on div at bounding box center [161, 70] width 5 height 5
click at [159, 71] on input "Use a family culture and language survey" at bounding box center [161, 70] width 5 height 5
checkbox input "true"
click at [164, 92] on label "Have conversations with family members about the children and their home" at bounding box center [244, 93] width 182 height 22
click at [164, 92] on input "Have conversations with family members about the children and their home" at bounding box center [161, 92] width 5 height 5
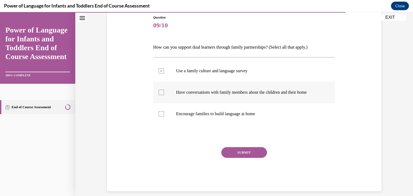
checkbox input "true"
click at [228, 150] on button "SUBMIT" at bounding box center [244, 152] width 46 height 11
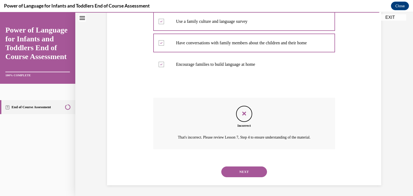
scroll to position [115, 0]
click at [232, 172] on button "NEXT" at bounding box center [244, 172] width 46 height 11
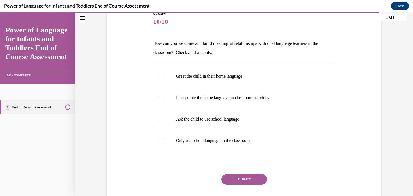
scroll to position [63, 0]
click at [182, 83] on label "Greet the child in their home language" at bounding box center [244, 77] width 182 height 22
click at [164, 79] on input "Greet the child in their home language" at bounding box center [161, 76] width 5 height 5
checkbox input "true"
click at [193, 106] on label "Incorporate the home language in classroom activities" at bounding box center [244, 98] width 182 height 22
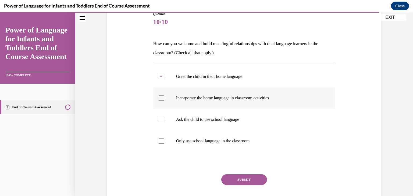
click at [164, 101] on input "Incorporate the home language in classroom activities" at bounding box center [161, 97] width 5 height 5
checkbox input "true"
click at [241, 179] on button "SUBMIT" at bounding box center [244, 179] width 46 height 11
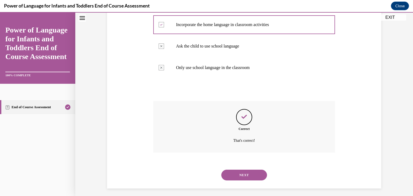
scroll to position [140, 0]
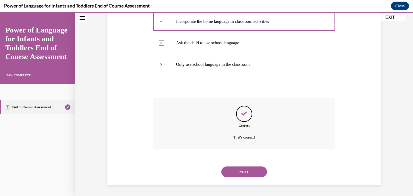
click at [240, 174] on button "NEXT" at bounding box center [244, 172] width 46 height 11
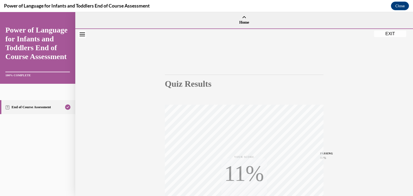
scroll to position [91, 0]
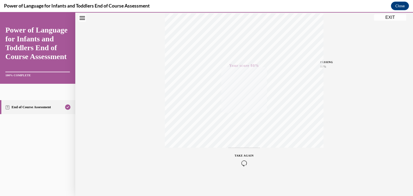
click at [389, 16] on button "EXIT" at bounding box center [390, 17] width 32 height 6
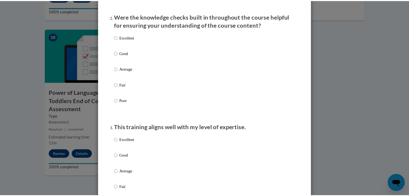
scroll to position [0, 0]
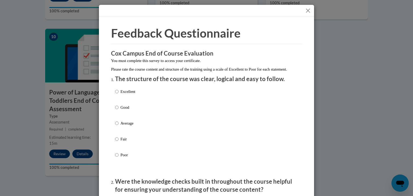
click at [306, 12] on button "Close" at bounding box center [308, 10] width 7 height 7
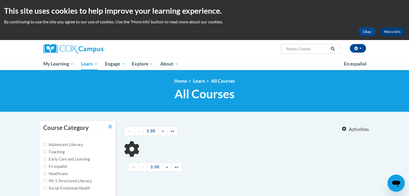
type input "ST10126695"
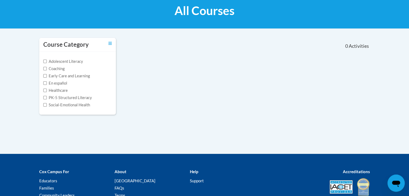
scroll to position [83, 0]
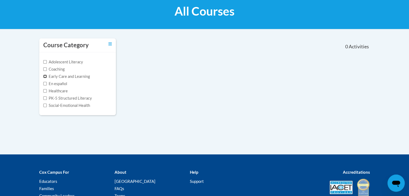
click at [45, 76] on input "Early Care and Learning" at bounding box center [44, 76] width 3 height 3
checkbox input "true"
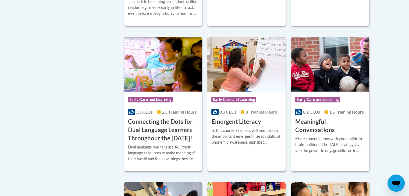
scroll to position [281, 0]
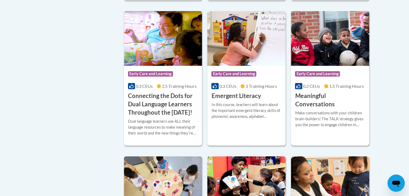
click at [317, 56] on img at bounding box center [330, 38] width 78 height 55
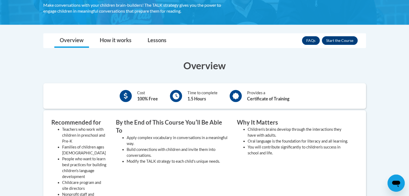
scroll to position [110, 0]
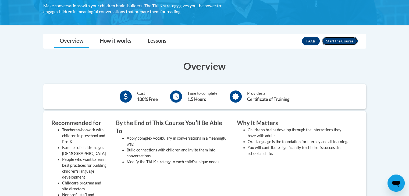
click at [331, 42] on button "Enroll" at bounding box center [340, 41] width 36 height 9
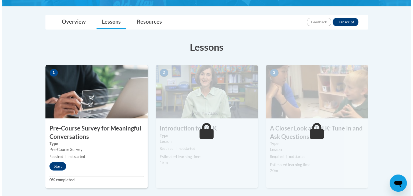
scroll to position [116, 0]
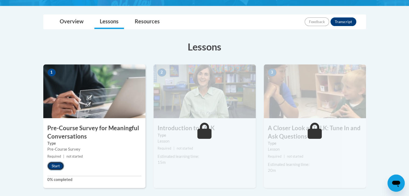
click at [51, 169] on button "Start" at bounding box center [55, 166] width 17 height 9
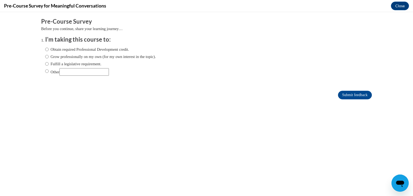
scroll to position [0, 0]
click at [45, 49] on input "Obtain required Professional Development credit." at bounding box center [46, 49] width 3 height 6
radio input "true"
click at [342, 94] on input "Submit feedback" at bounding box center [355, 95] width 34 height 9
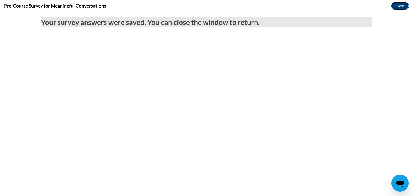
click at [403, 7] on button "Close" at bounding box center [400, 6] width 18 height 9
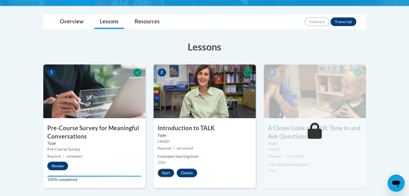
click at [165, 173] on button "Start" at bounding box center [166, 173] width 17 height 9
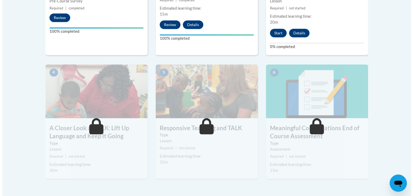
scroll to position [259, 0]
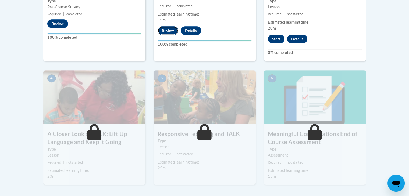
click at [169, 31] on button "Review" at bounding box center [168, 30] width 21 height 9
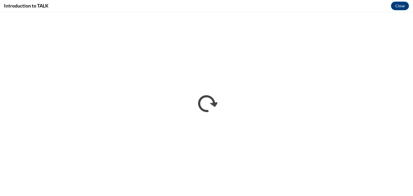
scroll to position [0, 0]
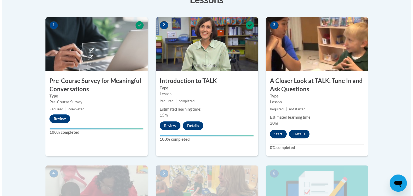
scroll to position [164, 0]
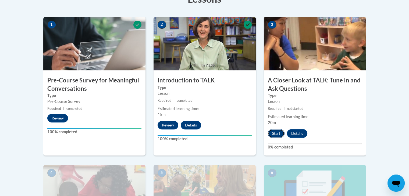
click at [275, 137] on button "Start" at bounding box center [276, 133] width 17 height 9
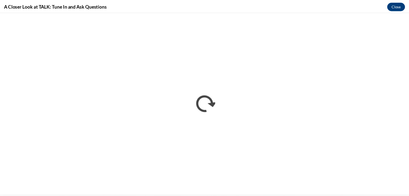
scroll to position [0, 0]
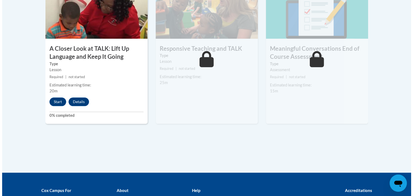
scroll to position [342, 0]
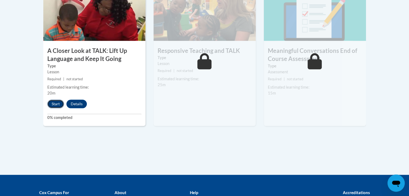
click at [51, 103] on button "Start" at bounding box center [55, 104] width 17 height 9
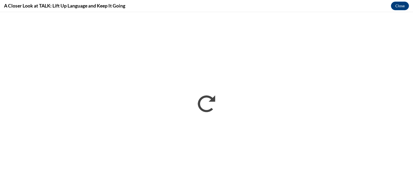
scroll to position [0, 0]
